Goal: Information Seeking & Learning: Learn about a topic

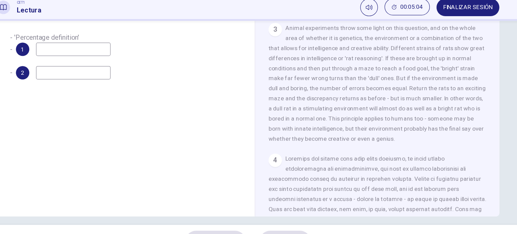
scroll to position [97, 0]
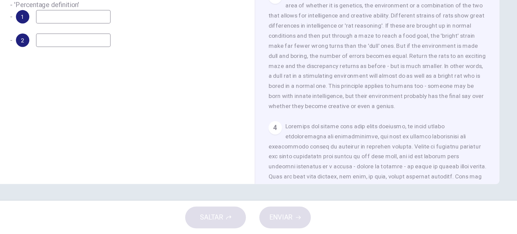
click at [324, 125] on div "3 Animal experiments throw some light on this question, and on the whole area o…" at bounding box center [362, 86] width 175 height 97
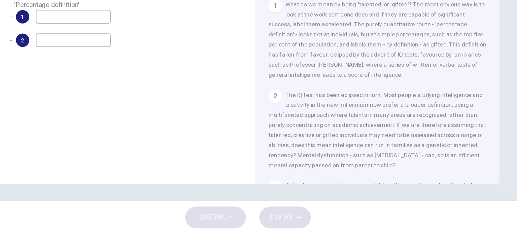
scroll to position [88, 0]
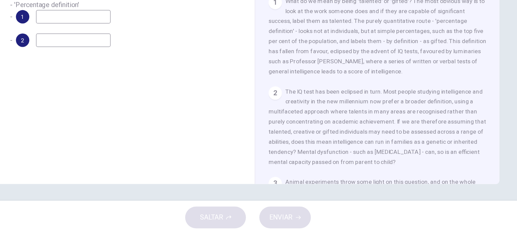
click at [469, 100] on div "Preguntas 1 - 2 Over time, how have the approaches to defining 'talent' progres…" at bounding box center [258, 77] width 425 height 234
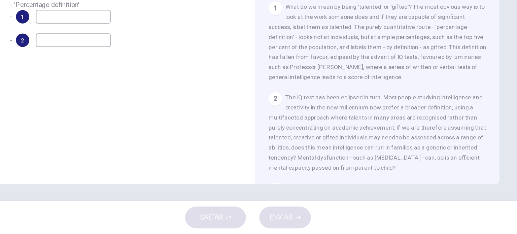
scroll to position [85, 0]
drag, startPoint x: 214, startPoint y: 96, endPoint x: 212, endPoint y: 127, distance: 31.0
click at [212, 127] on div "Preguntas 1 - 2 Over time, how have the approaches to defining 'talent' progres…" at bounding box center [160, 79] width 196 height 227
click at [474, 87] on div "Preguntas 1 - 2 Over time, how have the approaches to defining 'talent' progres…" at bounding box center [258, 125] width 517 height 164
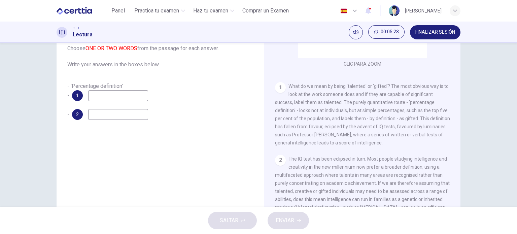
scroll to position [63, 0]
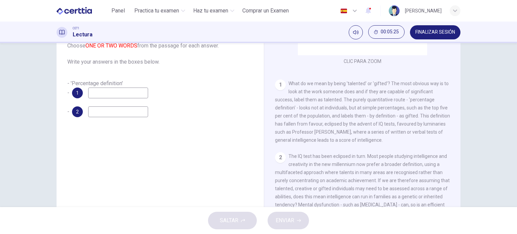
click at [139, 93] on input at bounding box center [118, 92] width 60 height 11
type input "******"
click at [94, 106] on input at bounding box center [118, 111] width 60 height 11
type input "********"
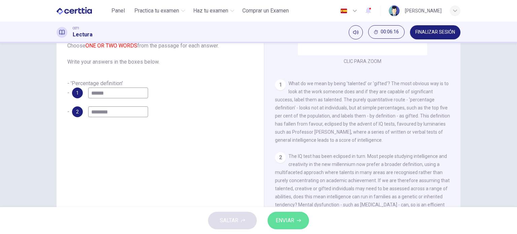
click at [278, 218] on span "ENVIAR" at bounding box center [284, 220] width 18 height 9
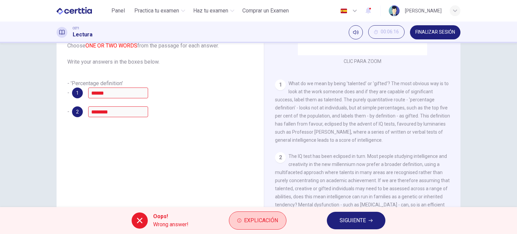
click at [262, 218] on span "Explicación" at bounding box center [261, 220] width 34 height 9
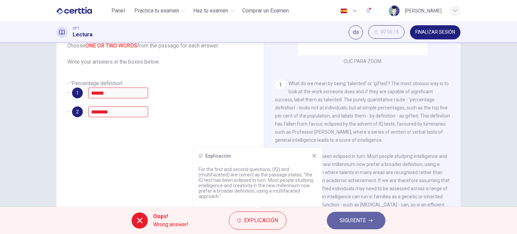
click at [346, 216] on span "SIGUIENTE" at bounding box center [352, 220] width 26 height 9
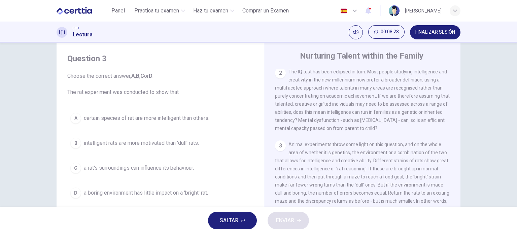
scroll to position [16, 0]
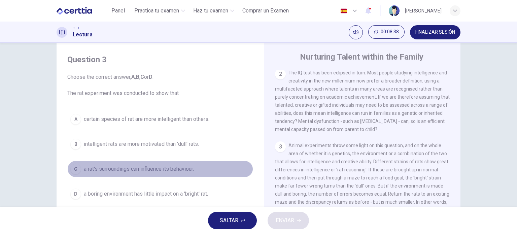
click at [135, 167] on span "a rat's surroundings can influence its behaviour." at bounding box center [139, 169] width 110 height 8
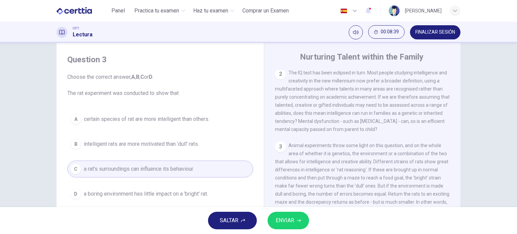
click at [278, 215] on button "ENVIAR" at bounding box center [287, 220] width 41 height 17
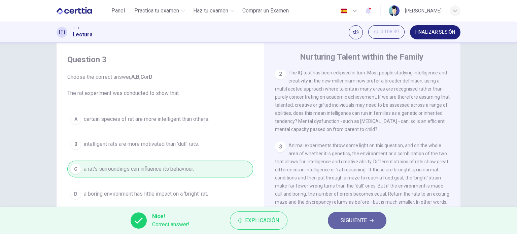
click at [345, 219] on span "SIGUIENTE" at bounding box center [353, 220] width 26 height 9
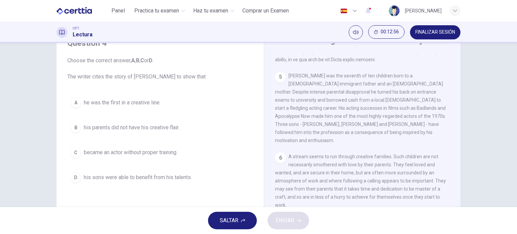
scroll to position [519, 0]
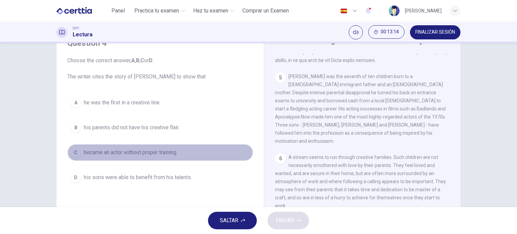
click at [174, 153] on span "became an actor without proper training." at bounding box center [130, 152] width 93 height 8
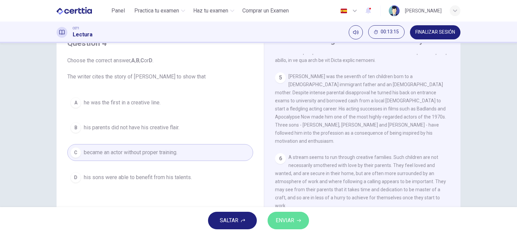
click at [285, 216] on span "ENVIAR" at bounding box center [284, 220] width 18 height 9
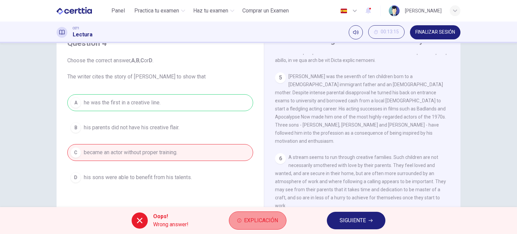
click at [267, 222] on span "Explicación" at bounding box center [261, 220] width 34 height 9
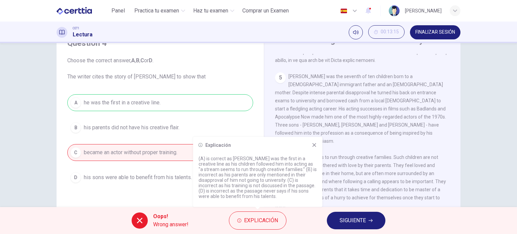
click at [312, 143] on icon at bounding box center [314, 145] width 4 height 4
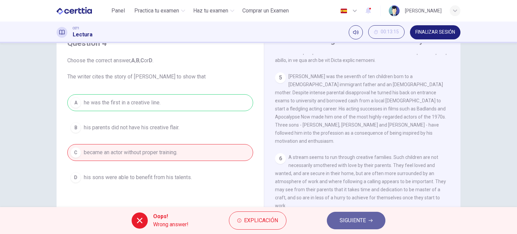
click at [355, 220] on span "SIGUIENTE" at bounding box center [352, 220] width 26 height 9
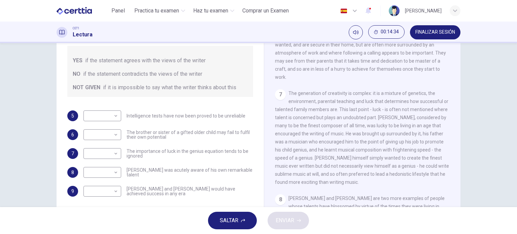
scroll to position [620, 0]
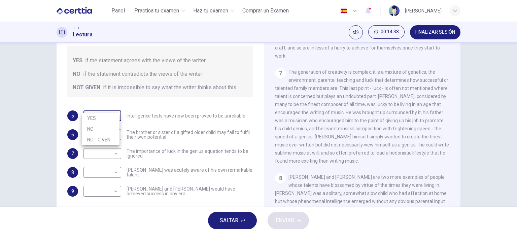
click at [105, 103] on body "Este sitio utiliza cookies, como se explica en nuestra Política de Privacidad .…" at bounding box center [258, 117] width 517 height 234
click at [110, 125] on li "NO" at bounding box center [101, 128] width 38 height 11
type input "**"
click at [110, 125] on body "Este sitio utiliza cookies, como se explica en nuestra Política de Privacidad .…" at bounding box center [258, 117] width 517 height 234
click at [103, 146] on li "NO" at bounding box center [101, 147] width 38 height 11
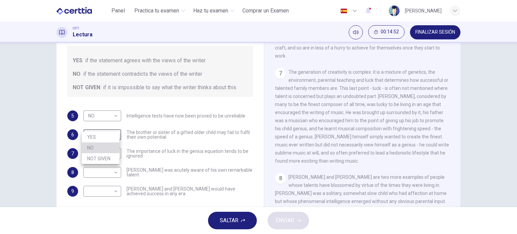
type input "**"
click at [103, 146] on body "Este sitio utiliza cookies, como se explica en nuestra Política de Privacidad .…" at bounding box center [258, 117] width 517 height 234
click at [347, 128] on div at bounding box center [258, 117] width 517 height 234
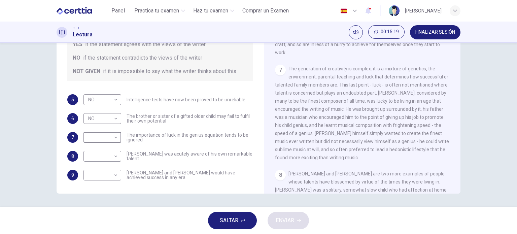
scroll to position [608, 0]
click at [103, 87] on body "Este sitio utiliza cookies, como se explica en nuestra Política de Privacidad .…" at bounding box center [258, 117] width 517 height 234
click at [103, 103] on li "YES" at bounding box center [101, 102] width 38 height 11
type input "***"
click at [113, 149] on body "Este sitio utiliza cookies, como se explica en nuestra Política de Privacidad .…" at bounding box center [258, 117] width 517 height 234
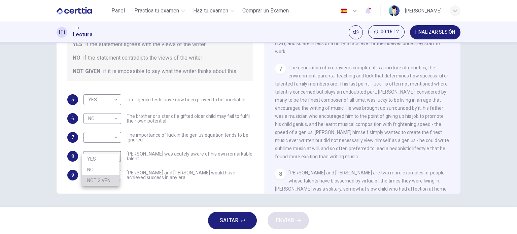
click at [114, 180] on li "NOT GIVEN" at bounding box center [101, 180] width 38 height 11
type input "*********"
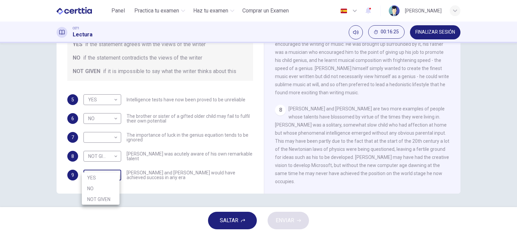
click at [109, 170] on body "Este sitio utiliza cookies, como se explica en nuestra Política de Privacidad .…" at bounding box center [258, 117] width 517 height 234
click at [107, 179] on li "YES" at bounding box center [101, 177] width 38 height 11
type input "***"
click at [111, 129] on body "Este sitio utiliza cookies, como se explica en nuestra Política de Privacidad .…" at bounding box center [258, 117] width 517 height 234
drag, startPoint x: 106, startPoint y: 151, endPoint x: 99, endPoint y: 147, distance: 8.0
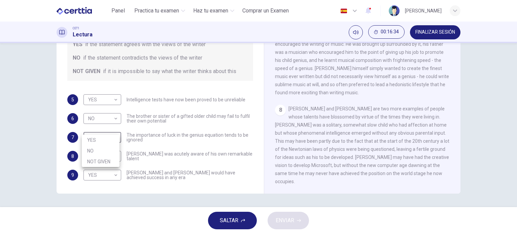
click at [99, 147] on li "NO" at bounding box center [101, 150] width 38 height 11
type input "**"
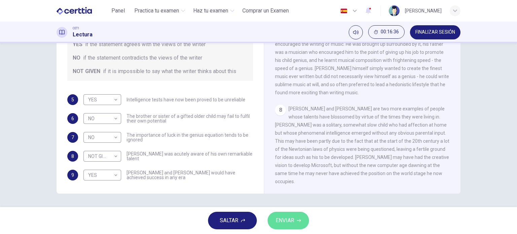
click at [296, 221] on button "ENVIAR" at bounding box center [287, 220] width 41 height 17
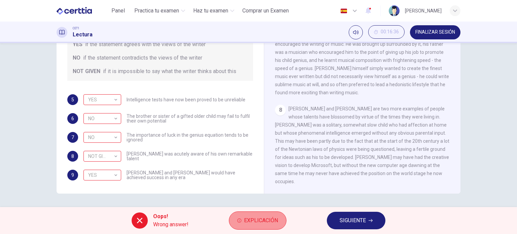
click at [263, 223] on span "Explicación" at bounding box center [261, 220] width 34 height 9
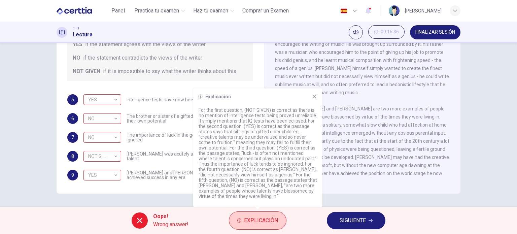
click at [263, 223] on span "Explicación" at bounding box center [261, 220] width 34 height 9
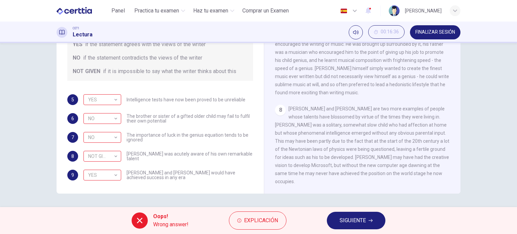
click at [361, 215] on button "SIGUIENTE" at bounding box center [356, 220] width 59 height 17
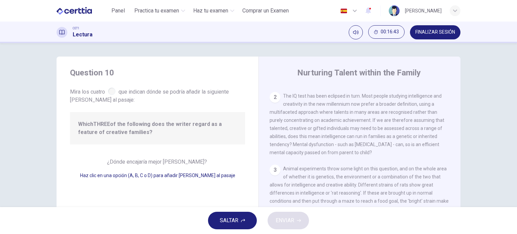
scroll to position [59, 0]
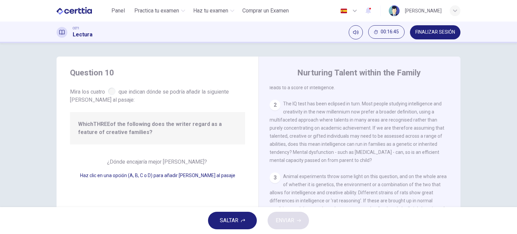
click at [110, 90] on div at bounding box center [111, 90] width 7 height 7
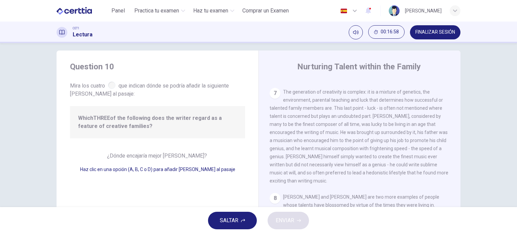
scroll to position [3, 0]
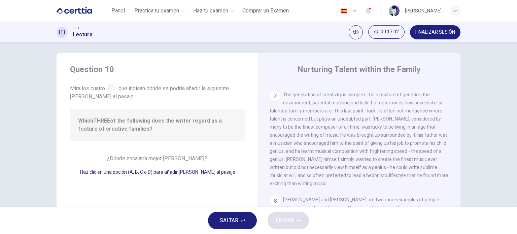
click at [140, 129] on span "Which THREE of the following does the writer regard as a feature of creative fa…" at bounding box center [157, 125] width 159 height 16
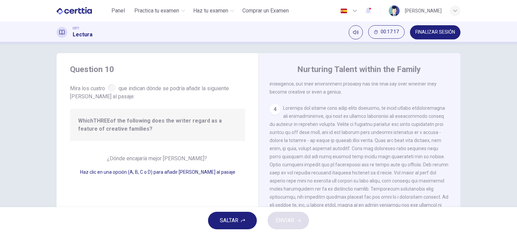
scroll to position [229, 0]
drag, startPoint x: 273, startPoint y: 115, endPoint x: 227, endPoint y: 108, distance: 46.0
click at [227, 108] on div "Question 10 Mira los cuatro que indican dónde se podría añadir la siguiente [PE…" at bounding box center [258, 170] width 404 height 234
click at [264, 137] on div "Nurturing Talent within the Family 1 What do we mean by being 'talented' or 'gi…" at bounding box center [359, 170] width 202 height 234
click at [174, 163] on div "¿Dónde encajaría mejor [PERSON_NAME]? Haz clic en una opción (A, B, C o D) para…" at bounding box center [157, 165] width 175 height 22
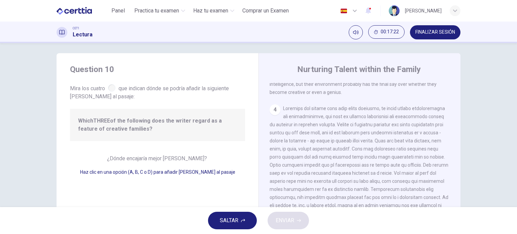
click at [152, 169] on span "Haz clic en una opción (A, B, C o D) para añadir [PERSON_NAME] al pasaje" at bounding box center [157, 171] width 155 height 5
click at [122, 168] on div "Haz clic en una opción (A, B, C o D) para añadir [PERSON_NAME] al pasaje" at bounding box center [157, 172] width 175 height 8
click at [129, 172] on span "Haz clic en una opción (A, B, C o D) para añadir [PERSON_NAME] al pasaje" at bounding box center [157, 171] width 155 height 5
click at [193, 174] on span "Haz clic en una opción (A, B, C o D) para añadir [PERSON_NAME] al pasaje" at bounding box center [157, 171] width 155 height 5
click at [134, 133] on div "Which THREE of the following does the writer regard as a feature of creative fa…" at bounding box center [157, 125] width 175 height 32
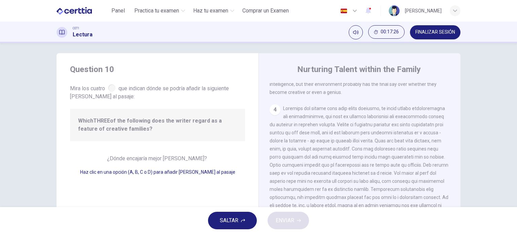
click at [121, 119] on span "Which THREE of the following does the writer regard as a feature of creative fa…" at bounding box center [157, 125] width 159 height 16
click at [112, 87] on div at bounding box center [111, 87] width 7 height 7
click at [107, 130] on span "Which THREE of the following does the writer regard as a feature of creative fa…" at bounding box center [157, 125] width 159 height 16
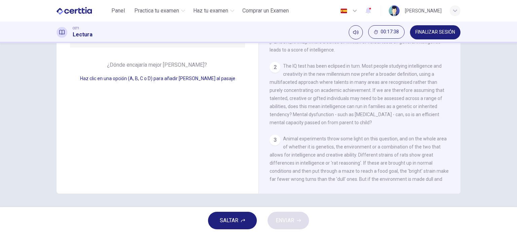
scroll to position [0, 0]
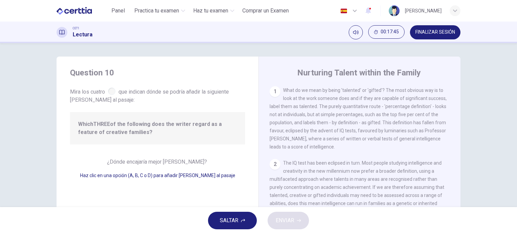
click at [108, 87] on span "Mira los cuatro que indican dónde se podría añadir la siguiente [PERSON_NAME] a…" at bounding box center [157, 95] width 175 height 18
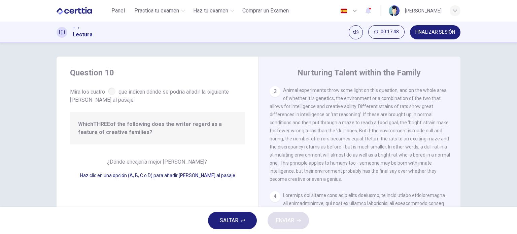
scroll to position [238, 0]
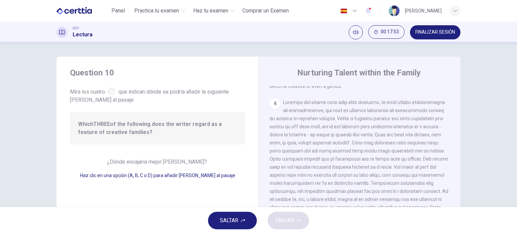
drag, startPoint x: 139, startPoint y: 160, endPoint x: 273, endPoint y: 110, distance: 143.2
click at [273, 110] on div "Question 10 Mira los cuatro que indican dónde se podría añadir la siguiente [PE…" at bounding box center [258, 173] width 404 height 234
click at [273, 109] on div "4" at bounding box center [274, 103] width 11 height 11
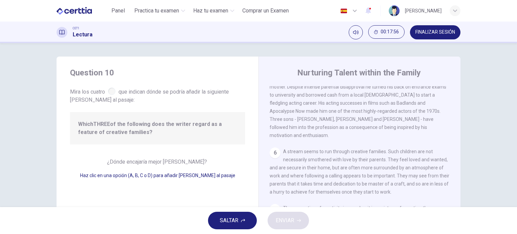
scroll to position [516, 0]
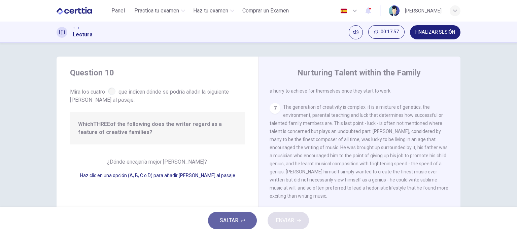
click at [229, 223] on span "SALTAR" at bounding box center [229, 220] width 18 height 9
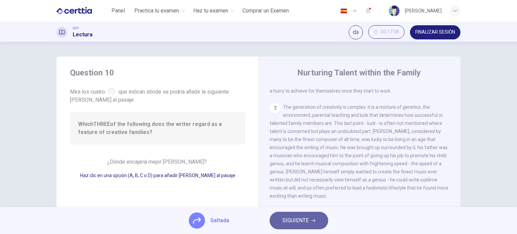
click at [298, 215] on button "SIGUIENTE" at bounding box center [298, 220] width 59 height 17
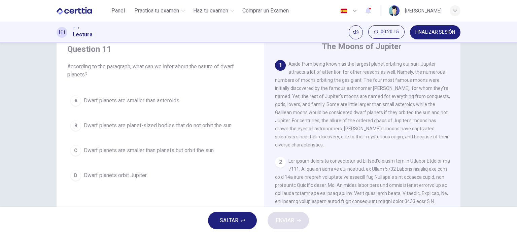
scroll to position [25, 0]
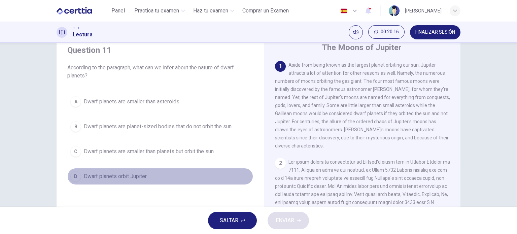
click at [125, 172] on span "Dwarf planets orbit Jupiter" at bounding box center [115, 176] width 63 height 8
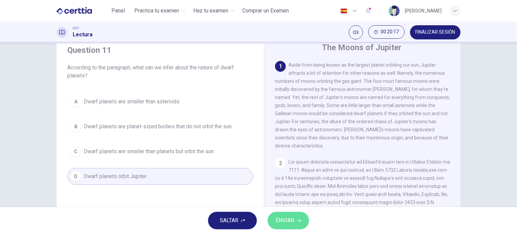
click at [287, 220] on span "ENVIAR" at bounding box center [284, 220] width 18 height 9
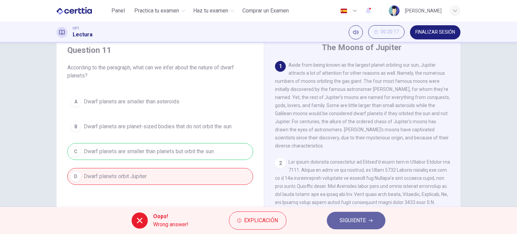
click at [354, 217] on span "SIGUIENTE" at bounding box center [352, 220] width 26 height 9
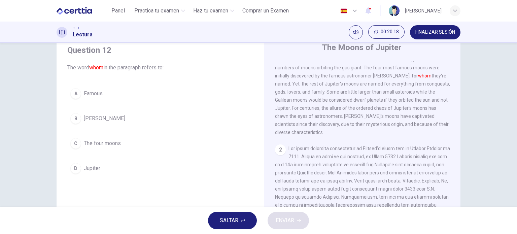
scroll to position [0, 0]
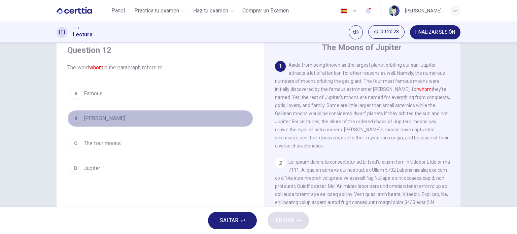
click at [124, 121] on button "B [PERSON_NAME]" at bounding box center [160, 118] width 186 height 17
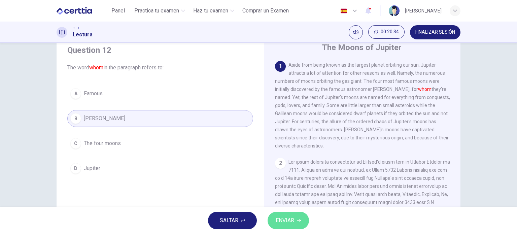
click at [286, 217] on span "ENVIAR" at bounding box center [284, 220] width 18 height 9
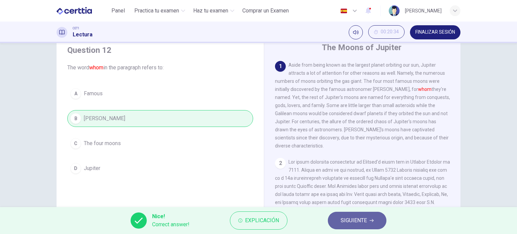
click at [336, 218] on button "SIGUIENTE" at bounding box center [357, 220] width 59 height 17
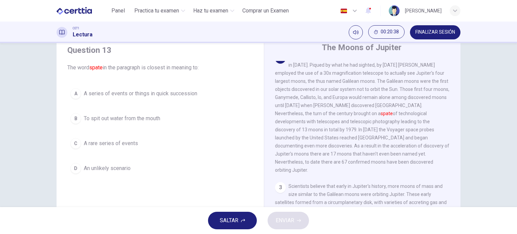
scroll to position [100, 0]
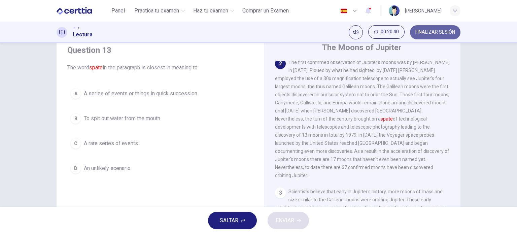
click at [431, 28] on button "FINALIZAR SESIÓN" at bounding box center [435, 32] width 50 height 14
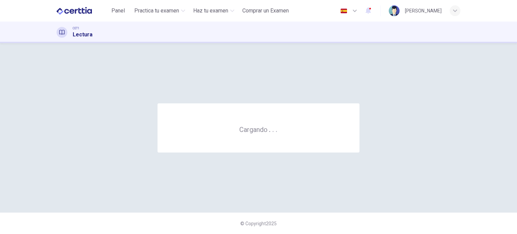
scroll to position [0, 0]
